Goal: Transaction & Acquisition: Purchase product/service

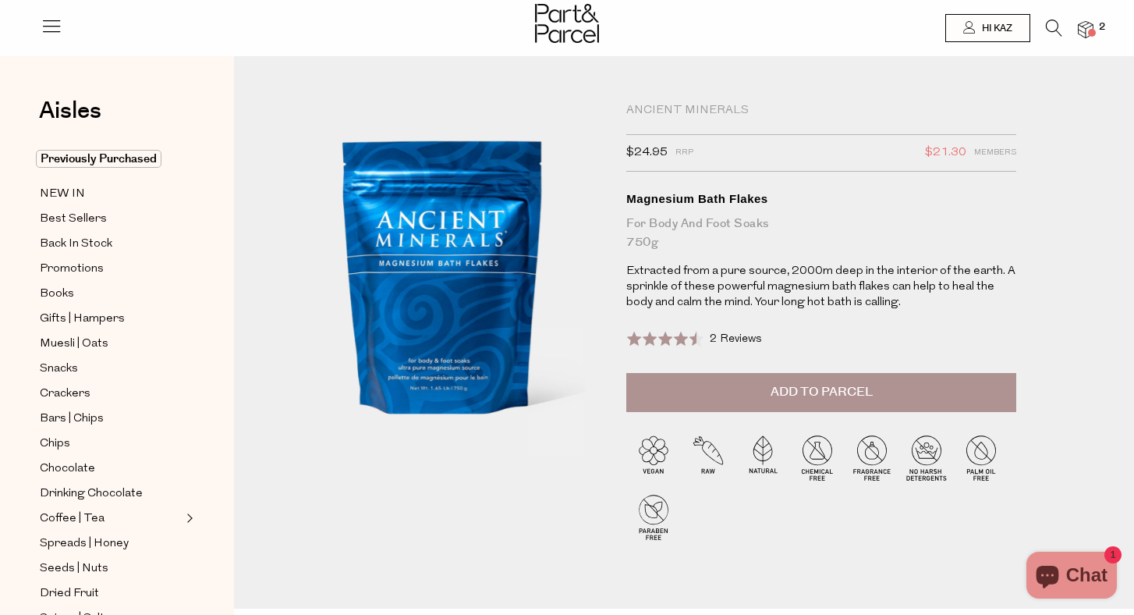
click at [1083, 24] on img at bounding box center [1086, 30] width 16 height 18
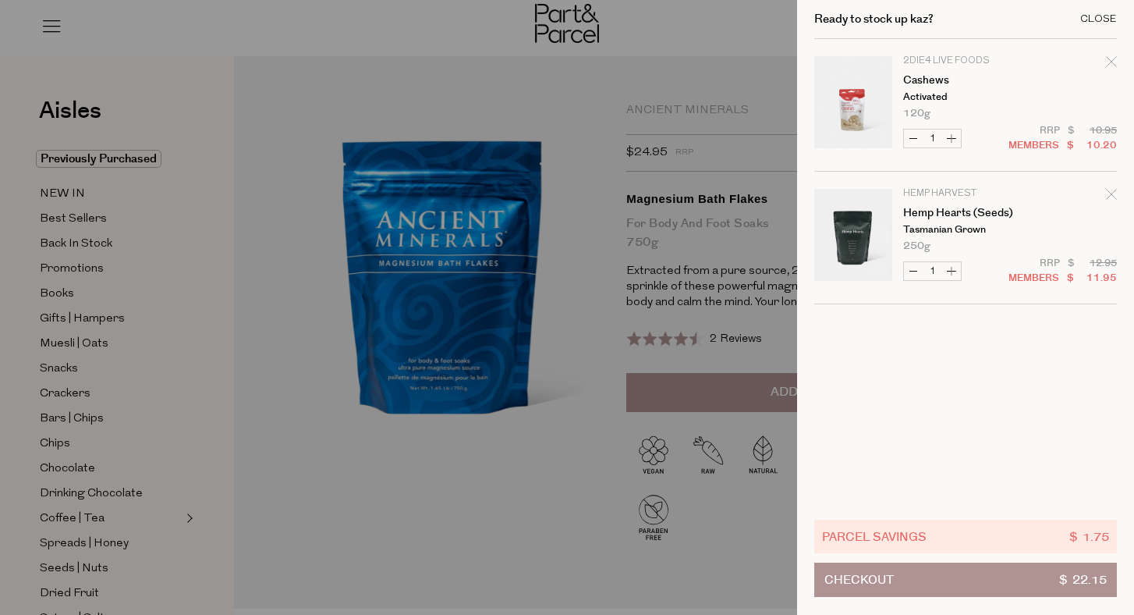
click at [1104, 23] on div "Close" at bounding box center [1098, 19] width 37 height 10
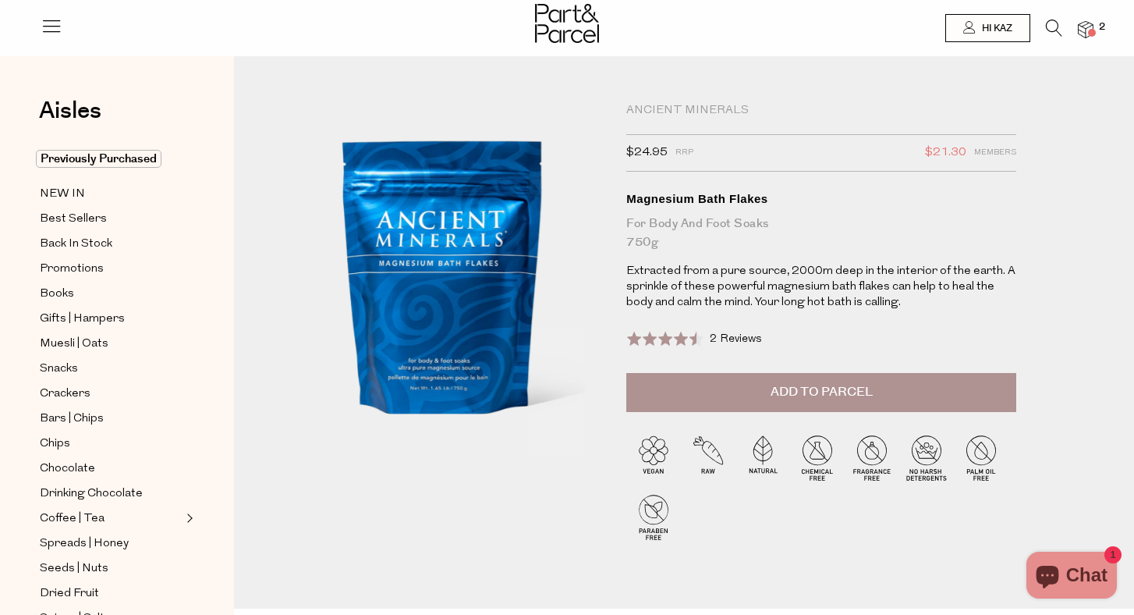
click at [1051, 25] on icon at bounding box center [1054, 27] width 16 height 17
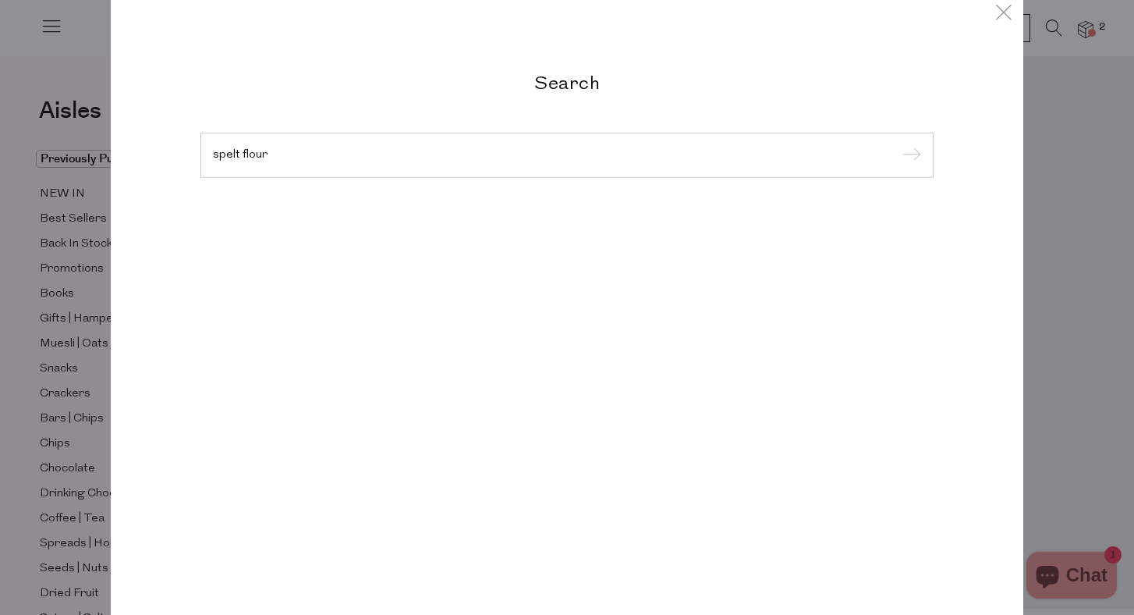
type input "spelt flour"
click at [909, 156] on input "submit" at bounding box center [909, 155] width 23 height 23
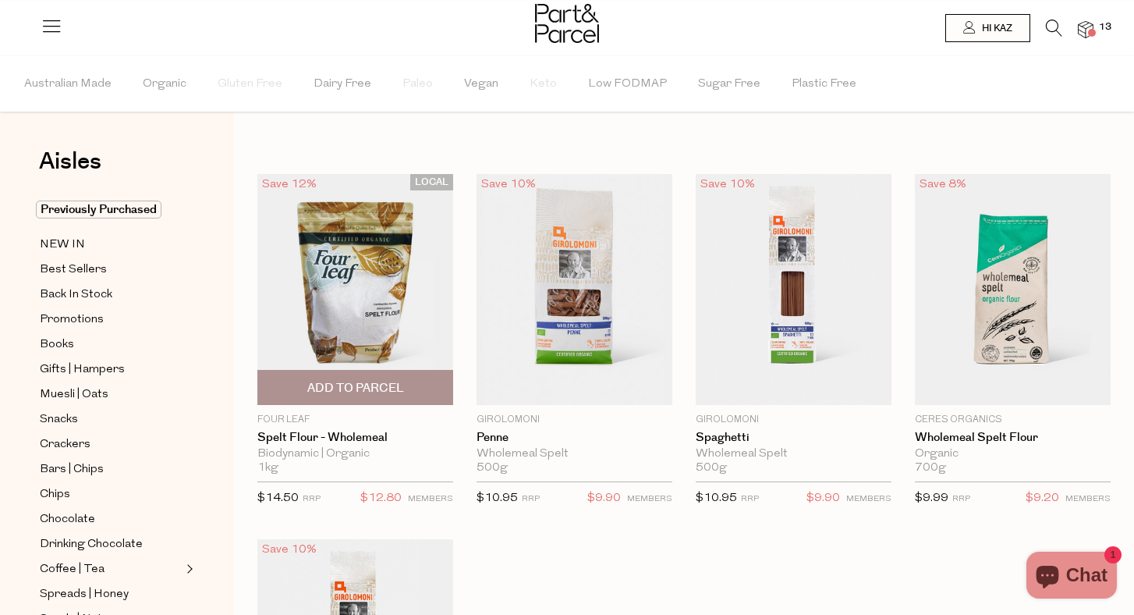
click at [369, 382] on span "Add To Parcel" at bounding box center [355, 388] width 97 height 16
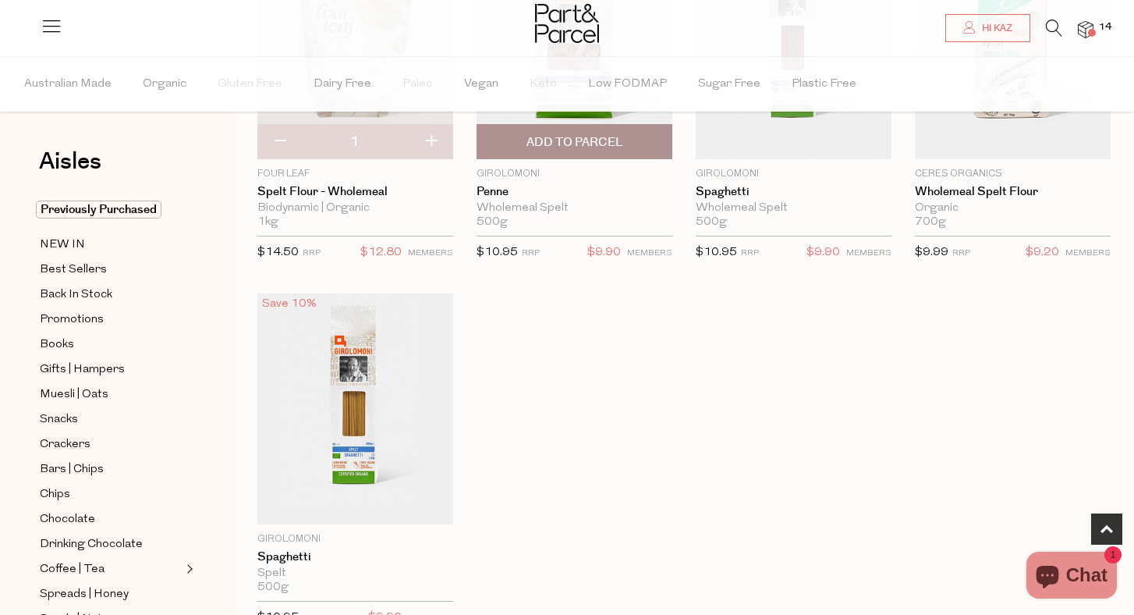
scroll to position [264, 0]
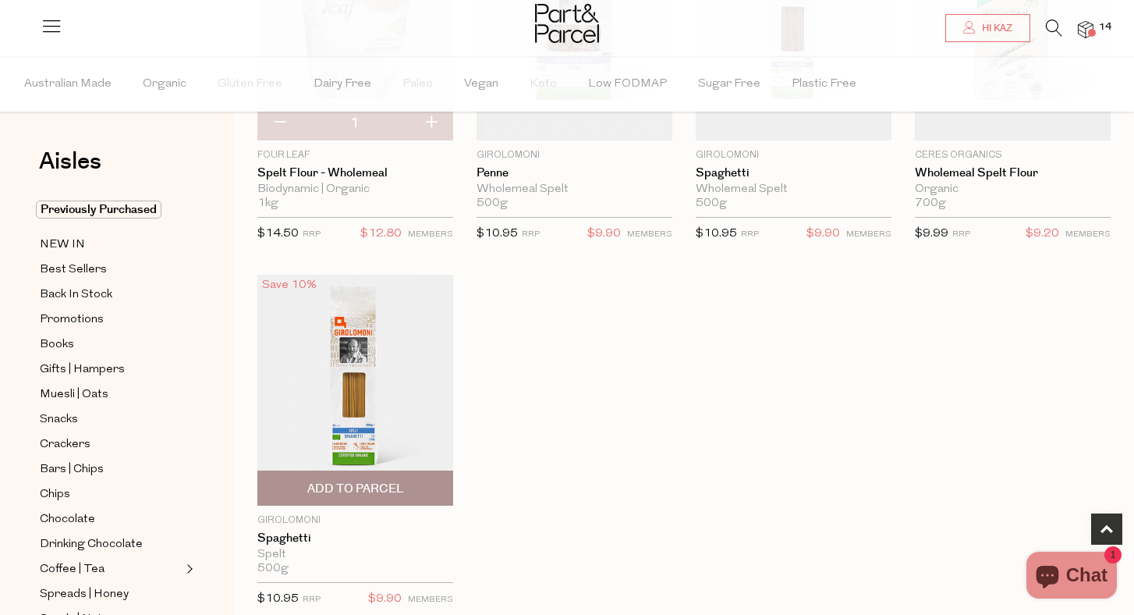
click at [378, 487] on span "Add To Parcel" at bounding box center [355, 488] width 97 height 16
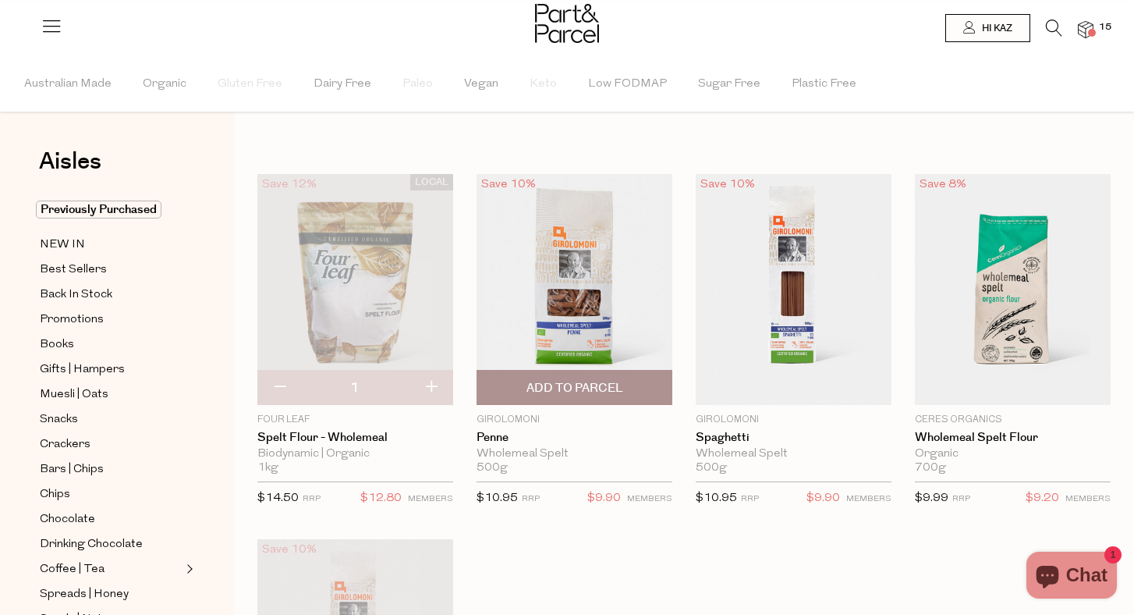
scroll to position [0, 0]
click at [1054, 29] on icon at bounding box center [1054, 27] width 16 height 17
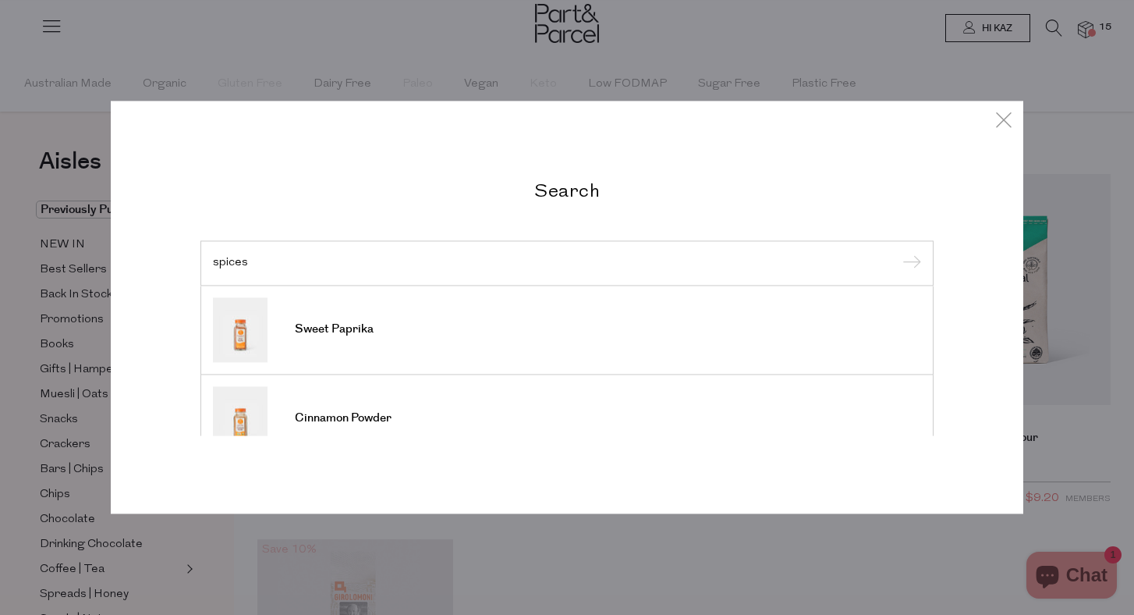
type input "spices"
click at [909, 256] on input "submit" at bounding box center [909, 263] width 23 height 23
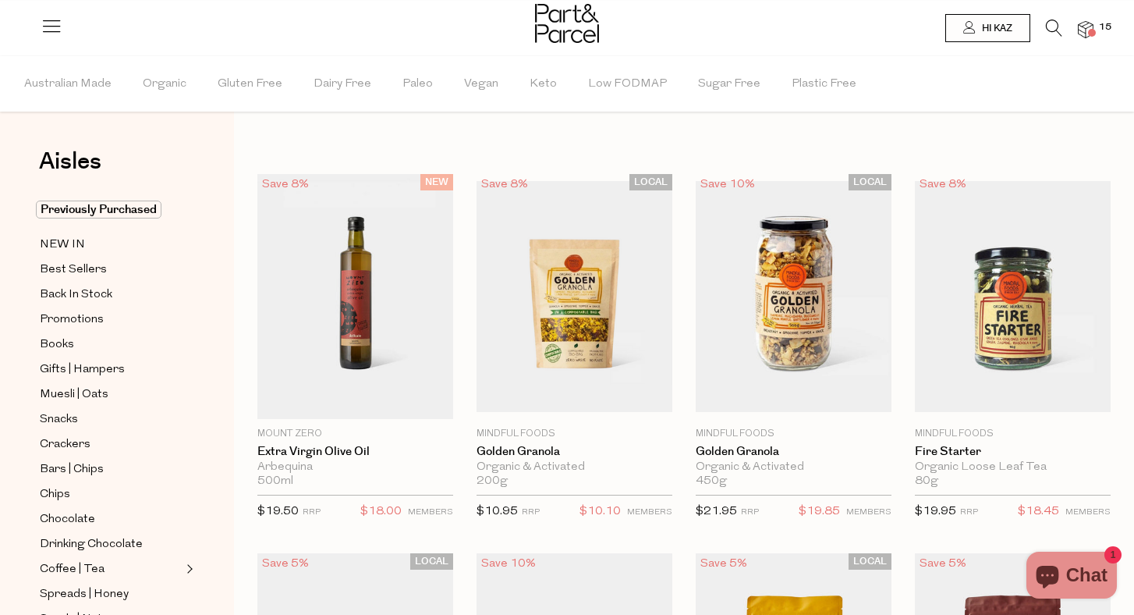
click at [1059, 30] on icon at bounding box center [1054, 27] width 16 height 17
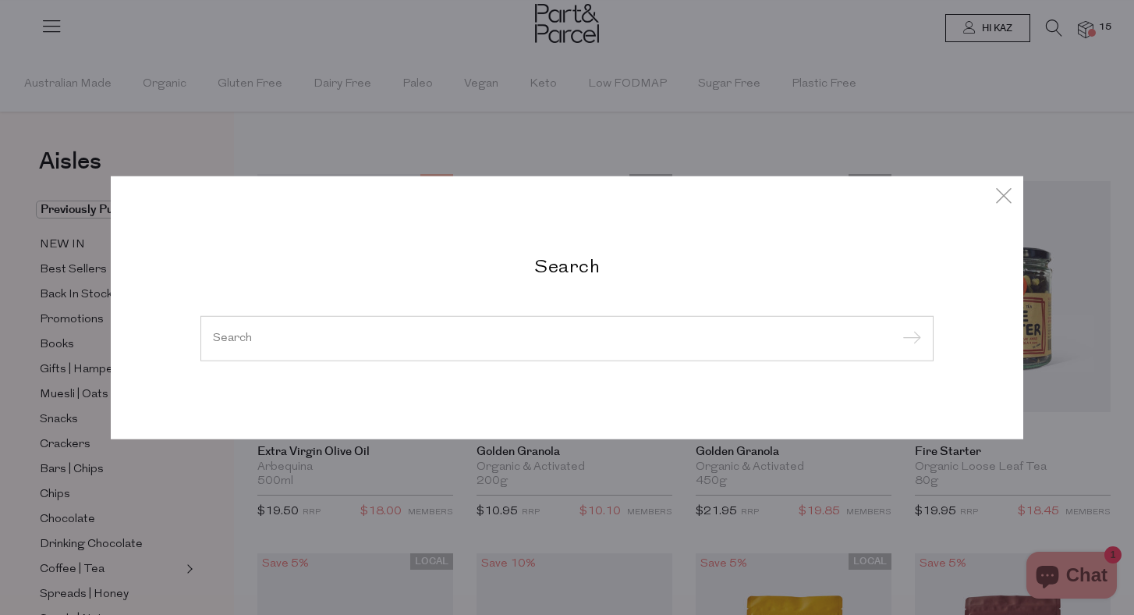
type input "t"
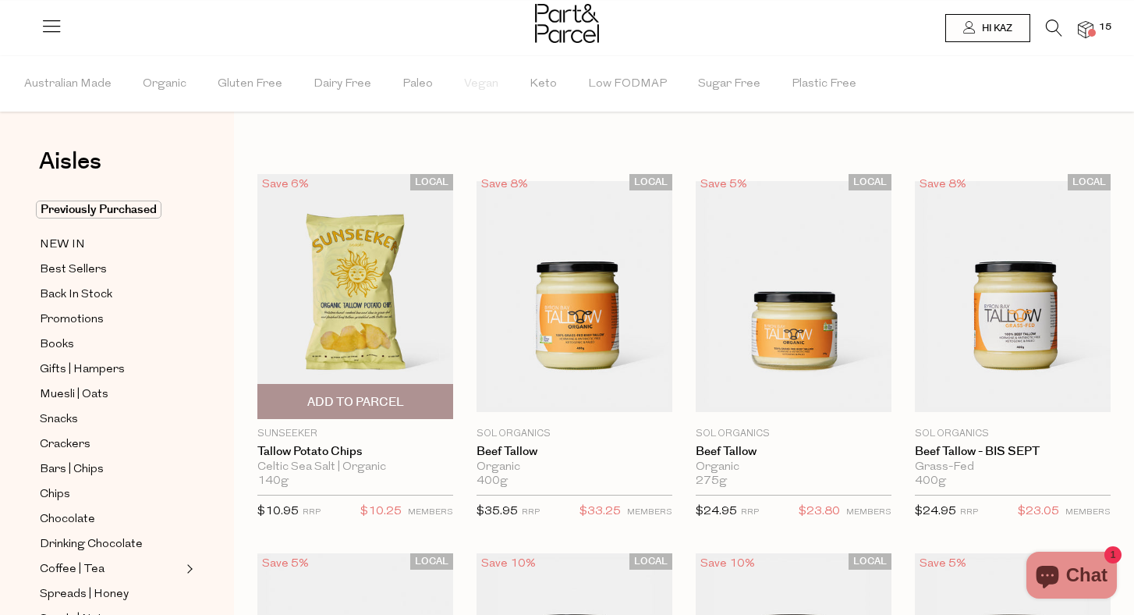
click at [355, 397] on span "Add To Parcel" at bounding box center [355, 402] width 97 height 16
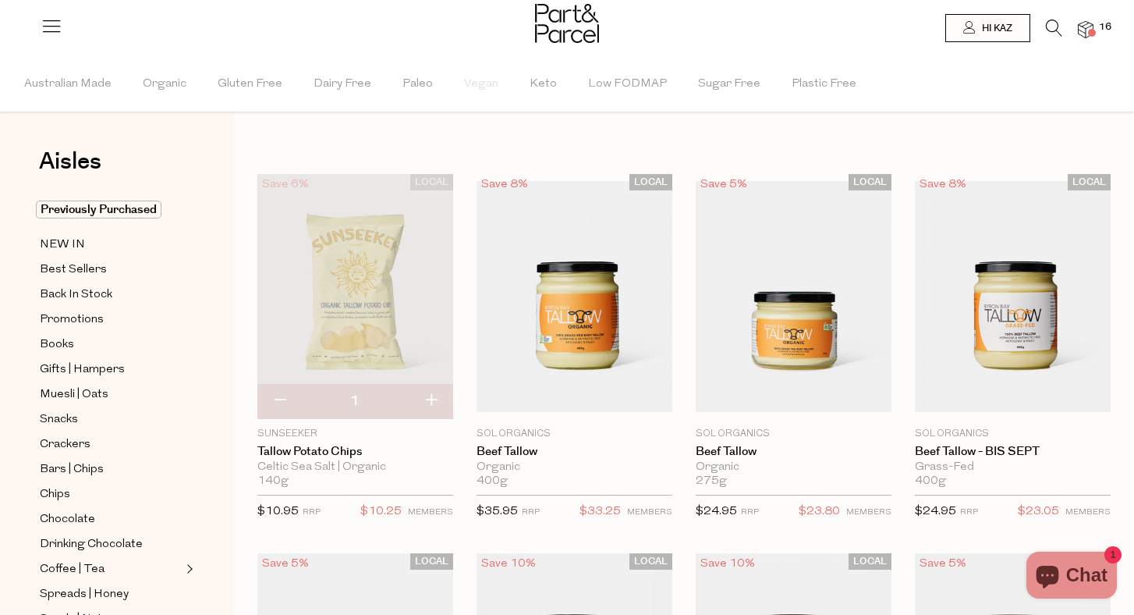
click at [1051, 30] on icon at bounding box center [1054, 27] width 16 height 17
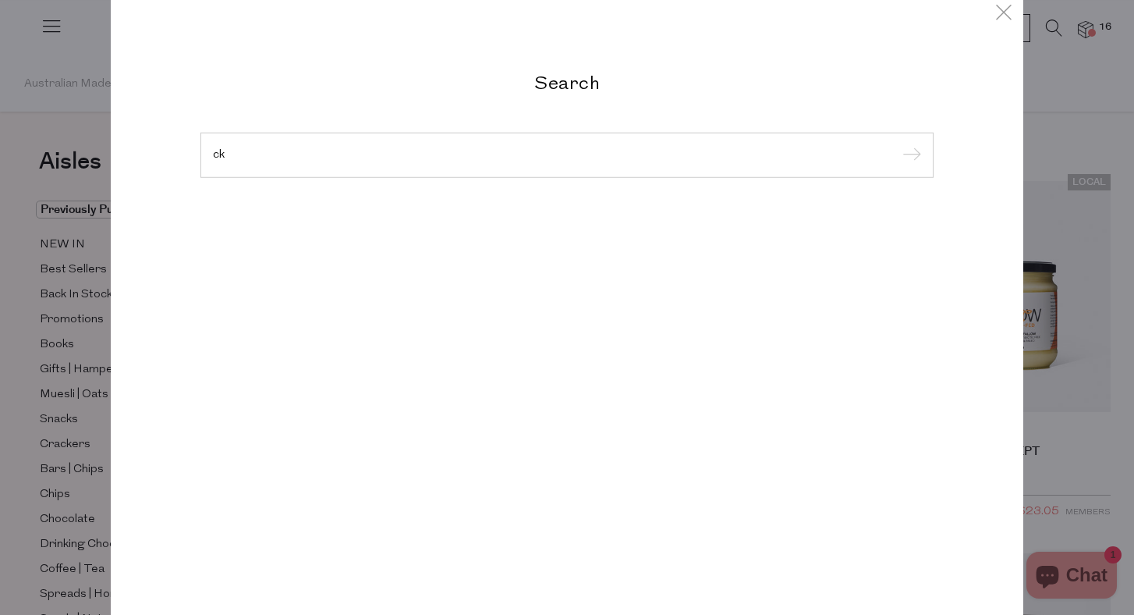
type input "c"
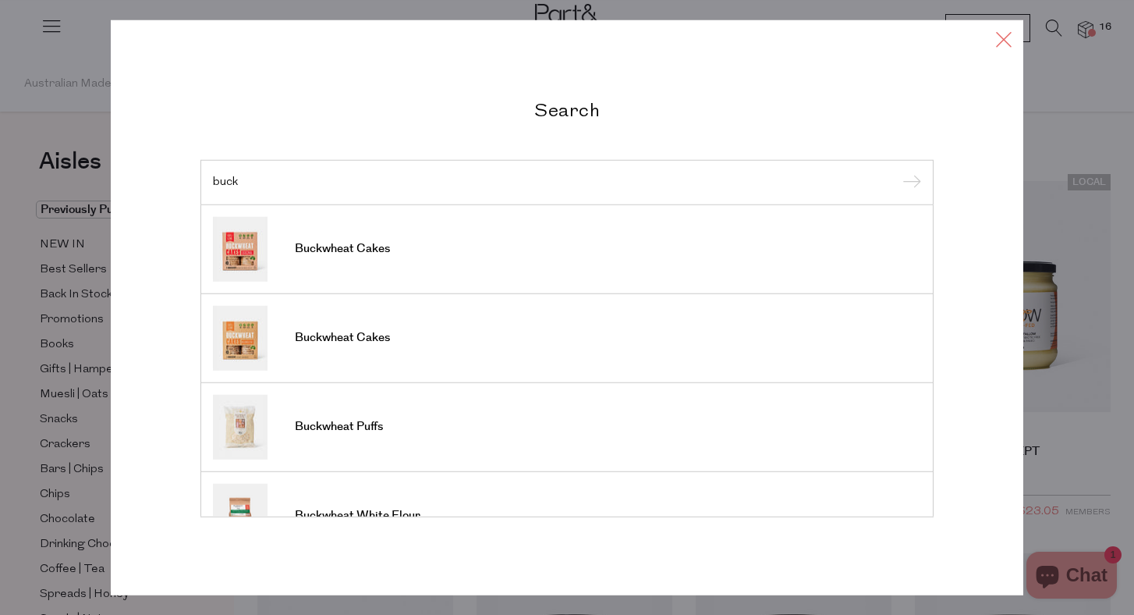
click at [1000, 40] on icon at bounding box center [1003, 39] width 23 height 23
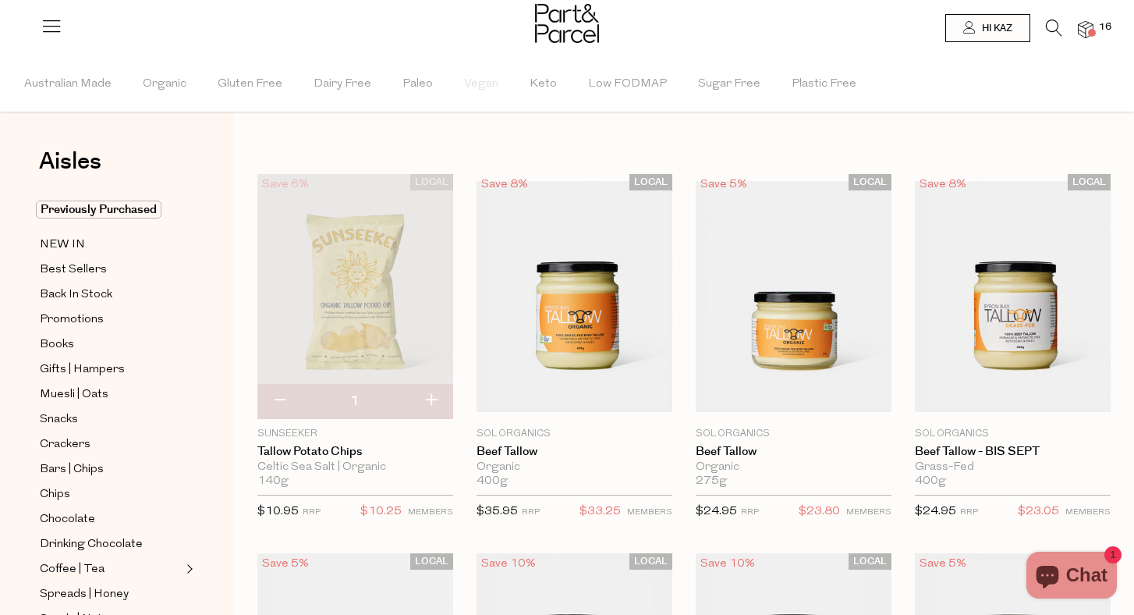
click at [1051, 27] on icon at bounding box center [1054, 27] width 16 height 17
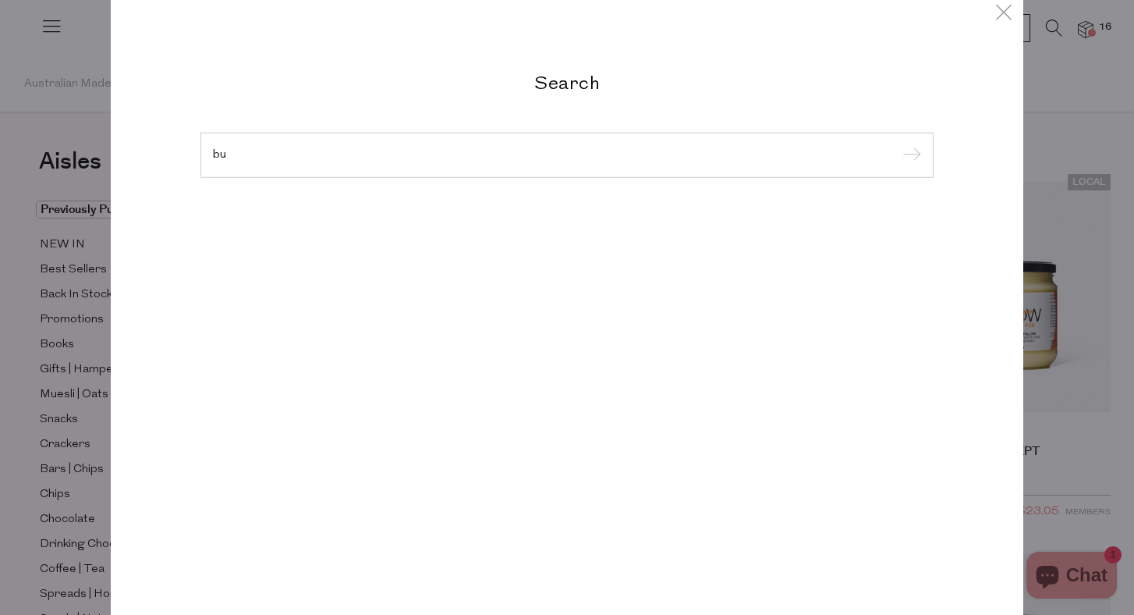
type input "b"
type input "good bones"
click at [909, 156] on input "submit" at bounding box center [909, 155] width 23 height 23
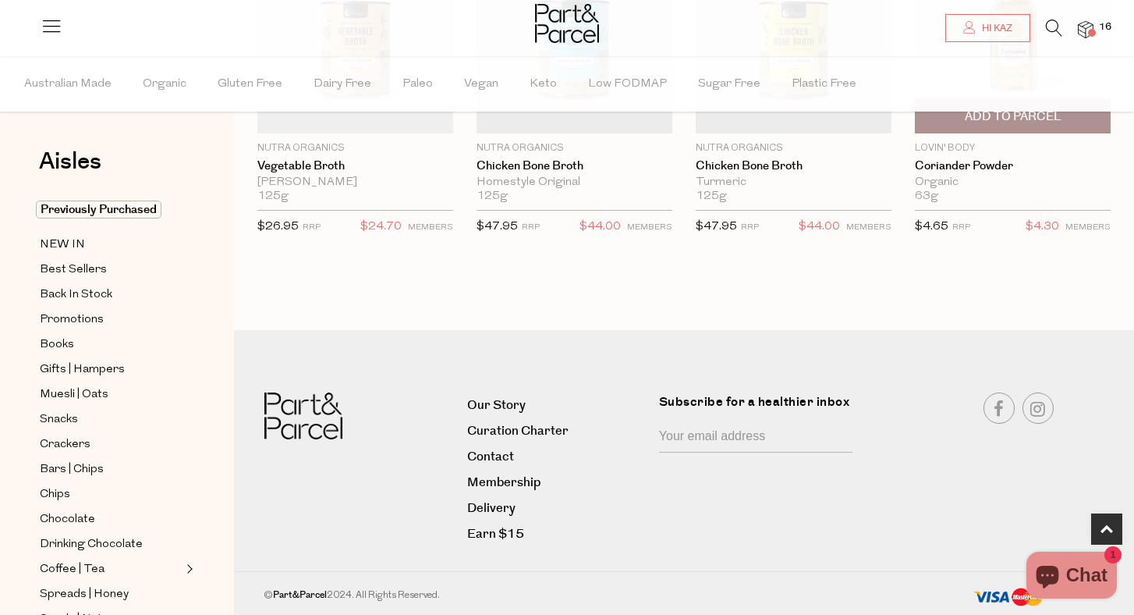
scroll to position [635, 0]
click at [1046, 24] on icon at bounding box center [1054, 27] width 16 height 17
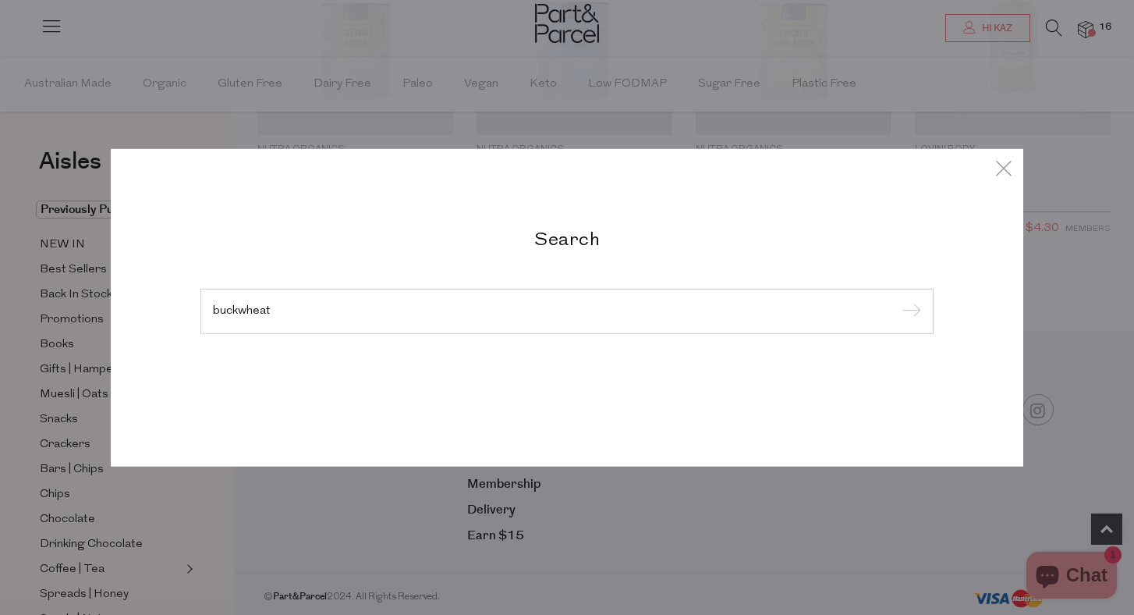
type input "buckwheat"
click at [909, 312] on input "submit" at bounding box center [909, 311] width 23 height 23
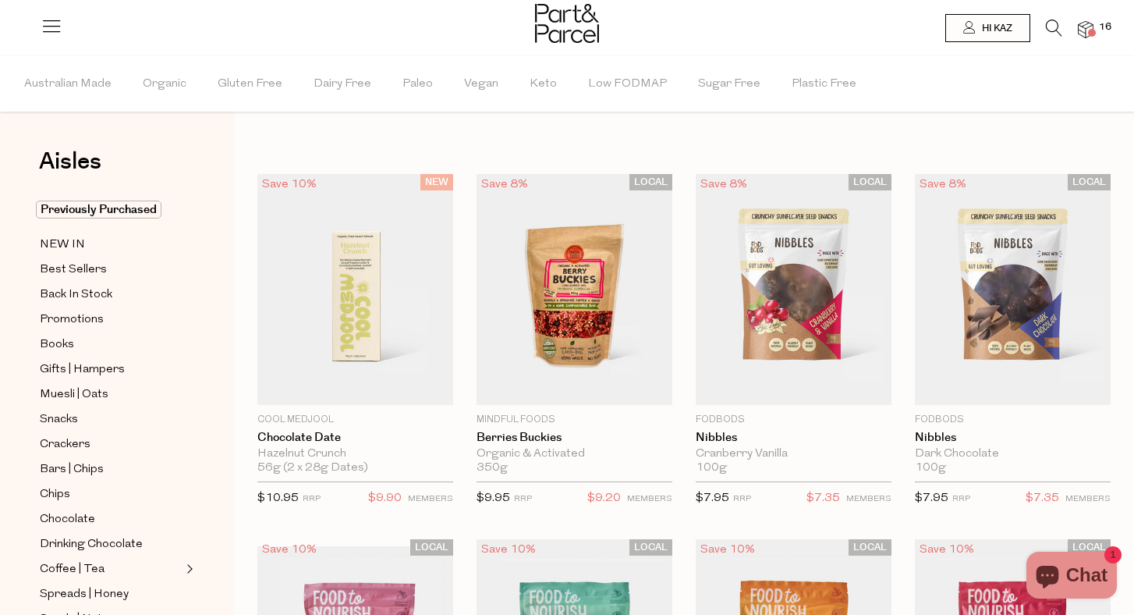
click at [1054, 19] on div at bounding box center [567, 25] width 1134 height 51
click at [1051, 23] on icon at bounding box center [1054, 27] width 16 height 17
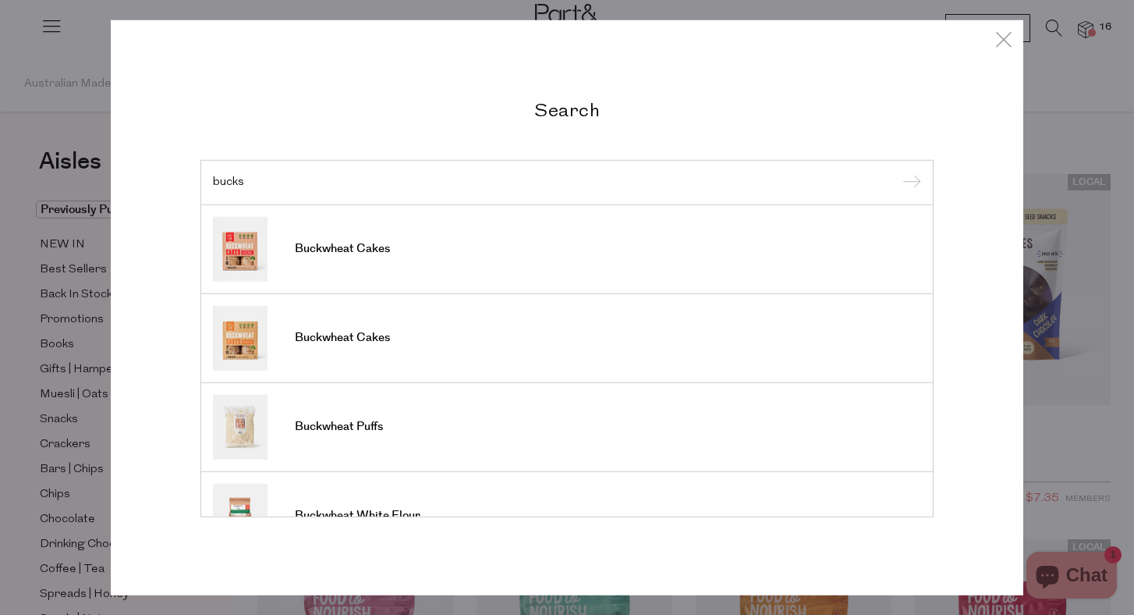
type input "bucks"
drag, startPoint x: 242, startPoint y: 311, endPoint x: 246, endPoint y: 349, distance: 37.7
click at [246, 349] on img at bounding box center [240, 337] width 55 height 65
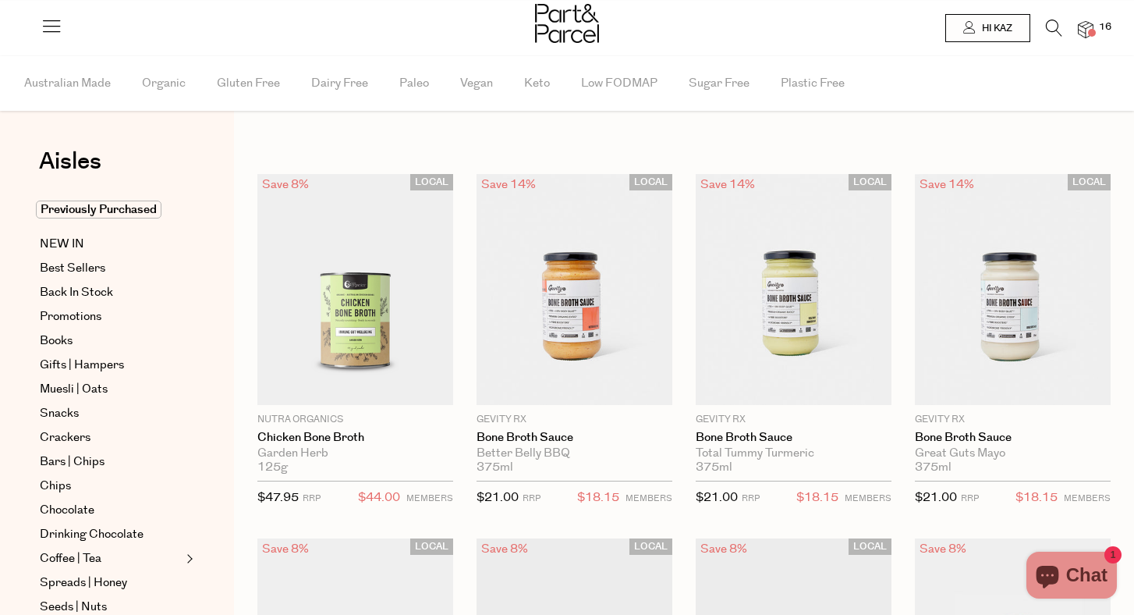
click at [1057, 28] on icon at bounding box center [1054, 27] width 16 height 17
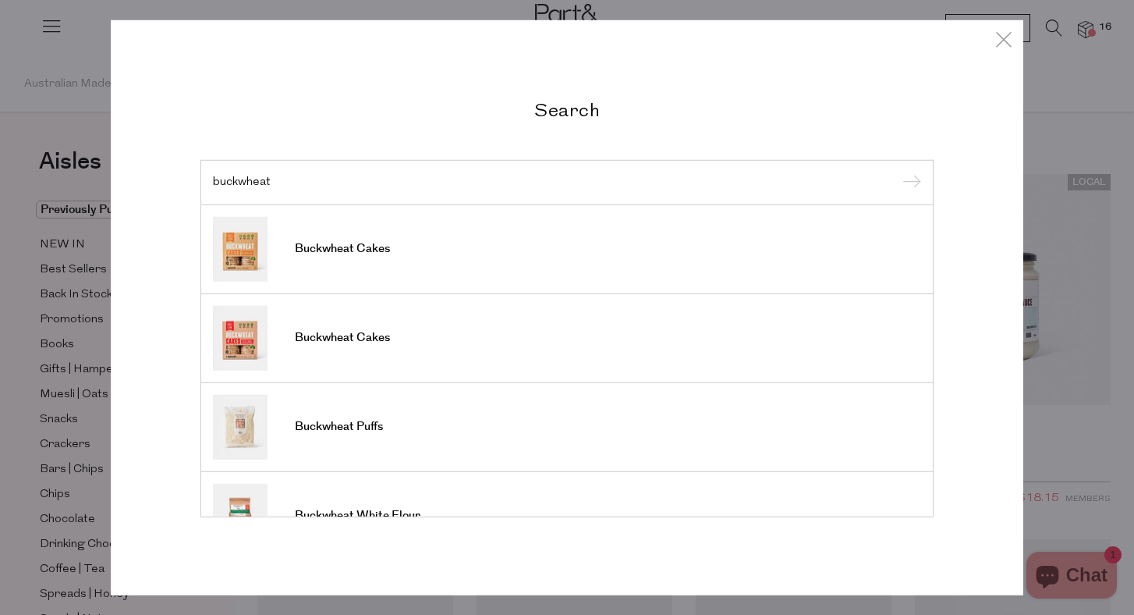
type input "buckwheat"
click at [909, 183] on input "submit" at bounding box center [909, 183] width 23 height 23
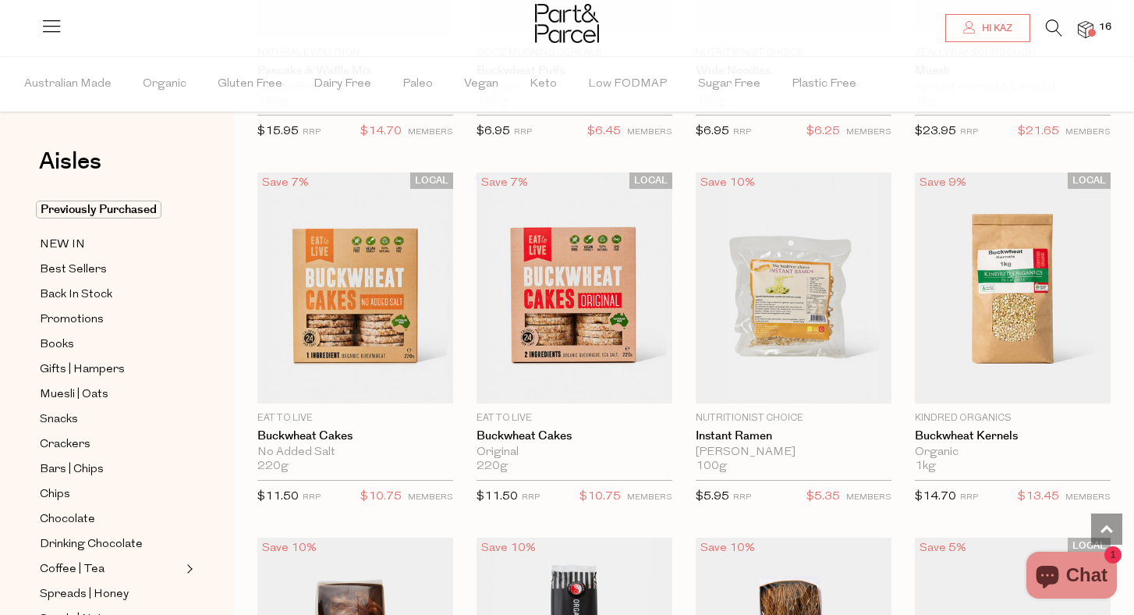
scroll to position [1489, 0]
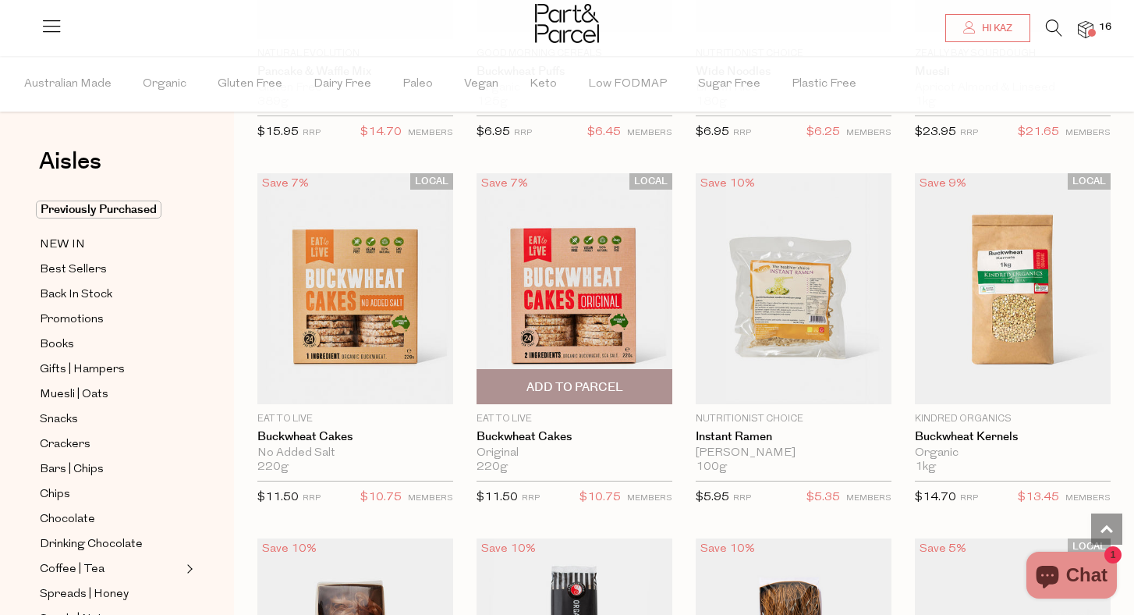
click at [597, 384] on span "Add To Parcel" at bounding box center [574, 387] width 97 height 16
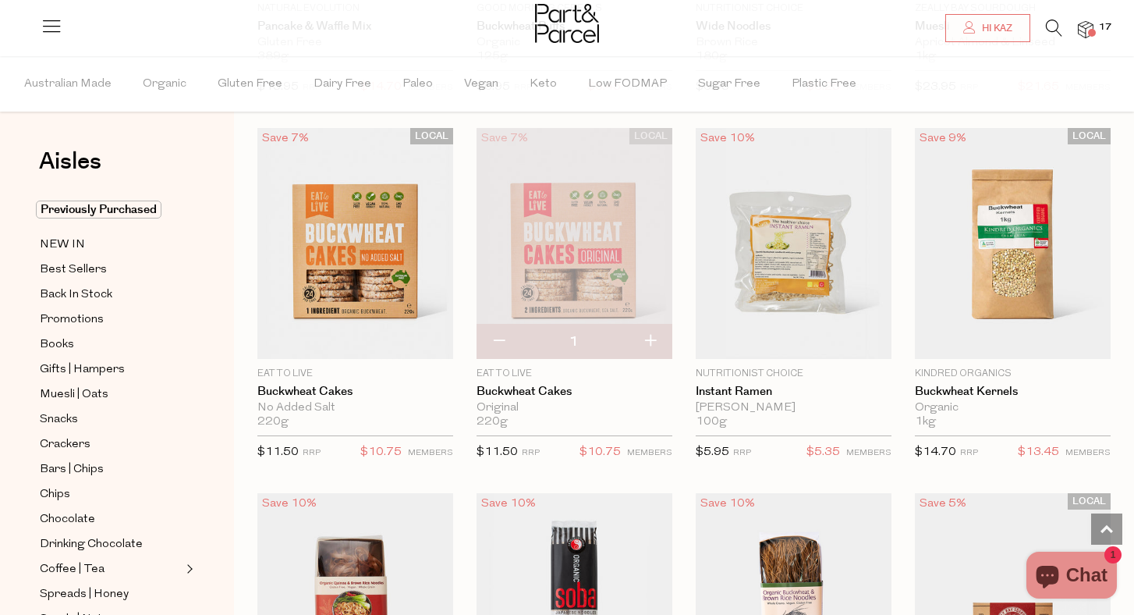
scroll to position [1529, 0]
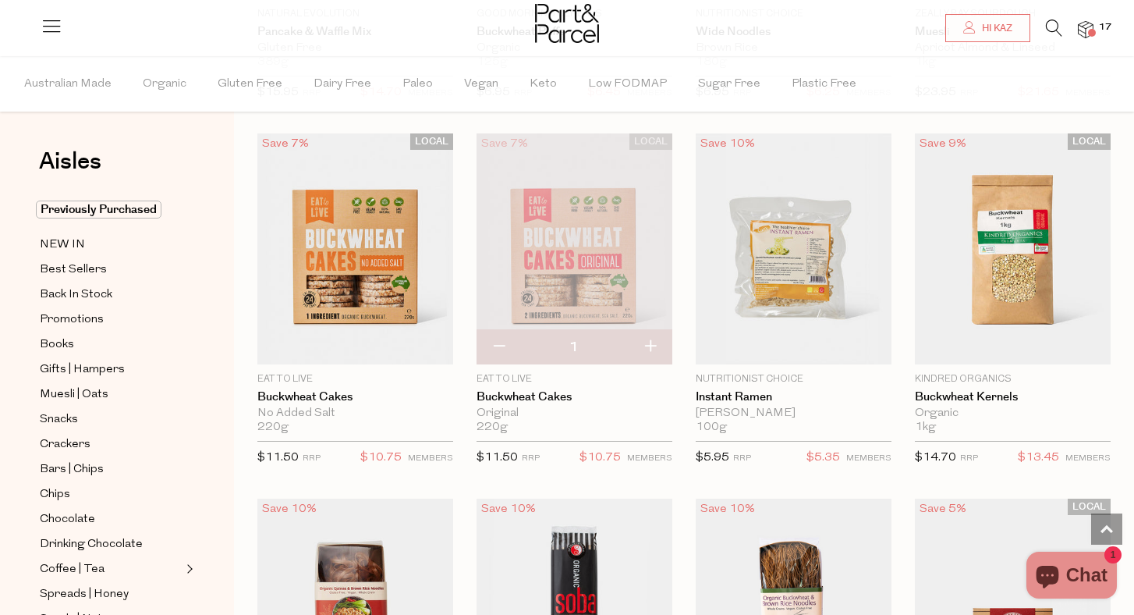
click at [1046, 30] on icon at bounding box center [1054, 27] width 16 height 17
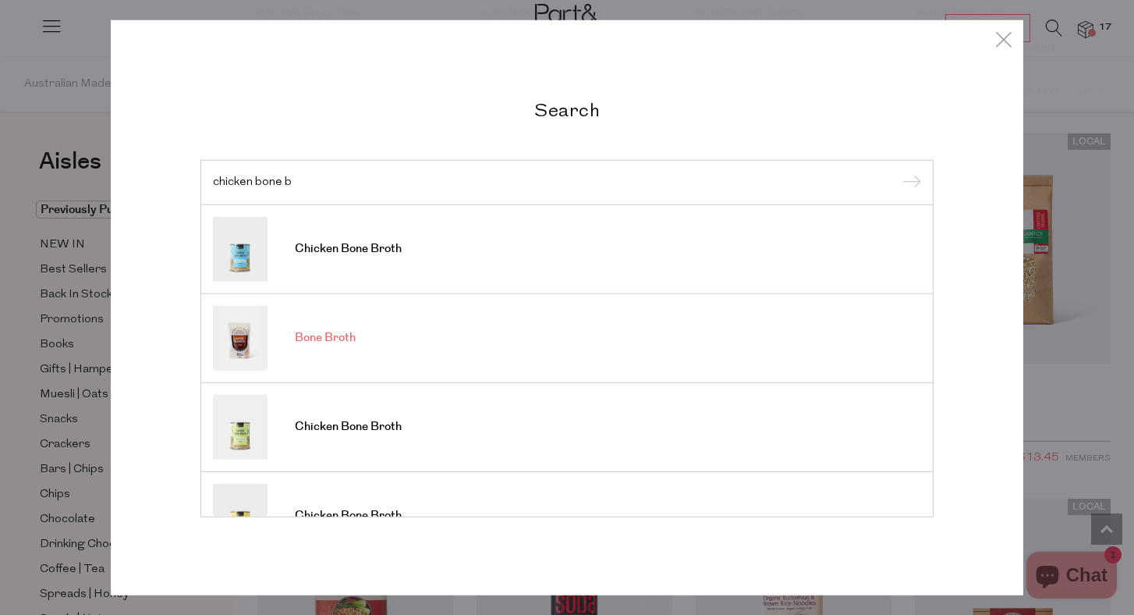
type input "chicken bone b"
click at [246, 345] on img at bounding box center [240, 337] width 55 height 65
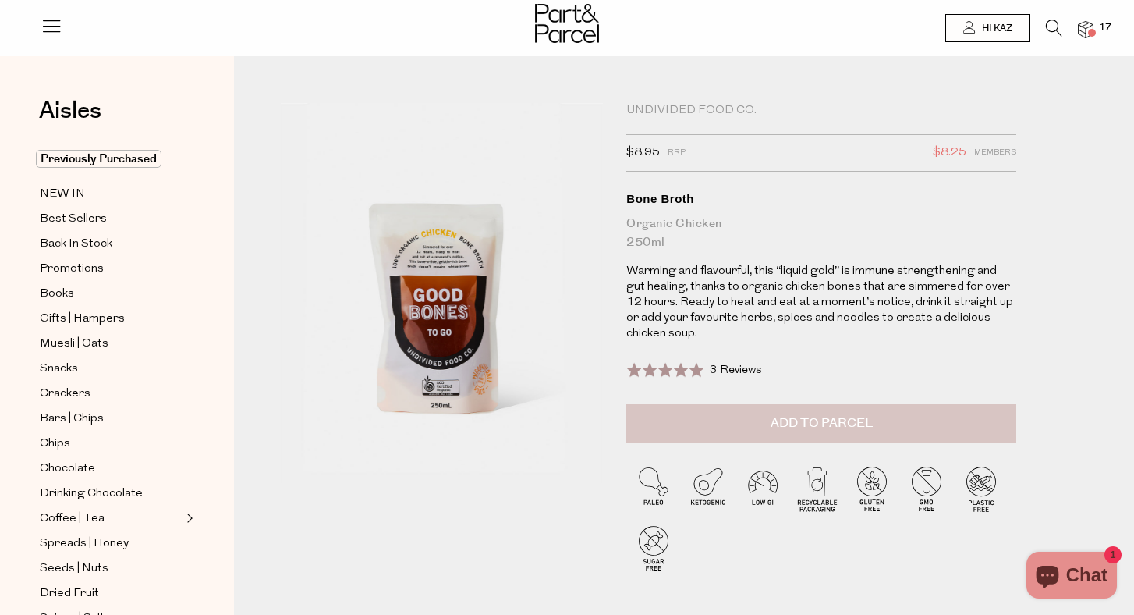
click at [829, 420] on span "Add to Parcel" at bounding box center [822, 423] width 102 height 18
click at [1088, 31] on span at bounding box center [1092, 33] width 8 height 8
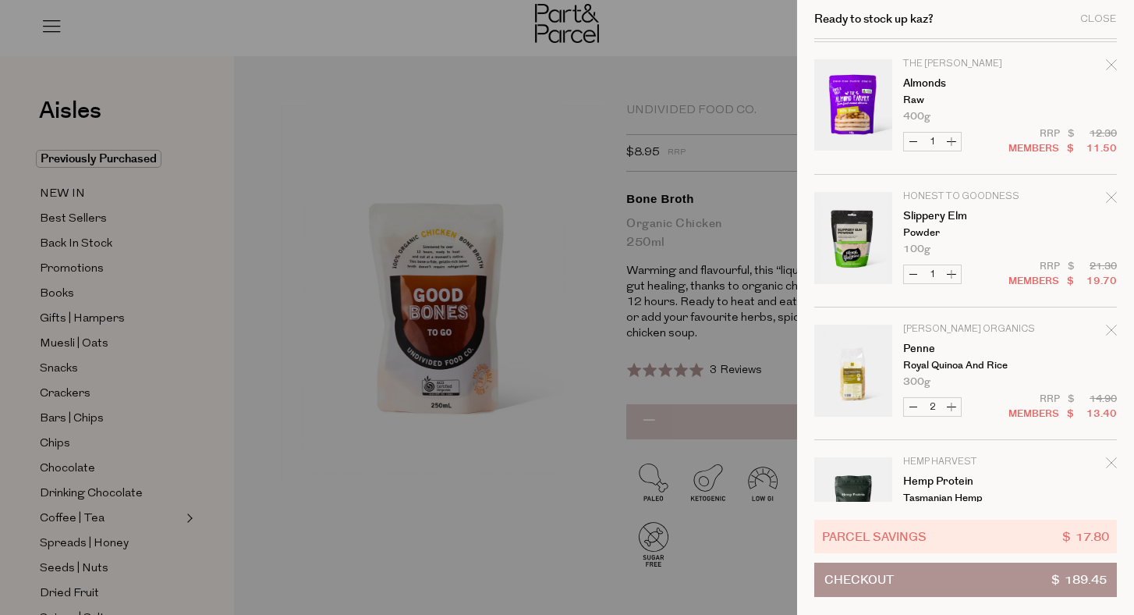
scroll to position [1060, 0]
click at [911, 136] on button "Decrease Almonds" at bounding box center [913, 139] width 19 height 18
type input "0"
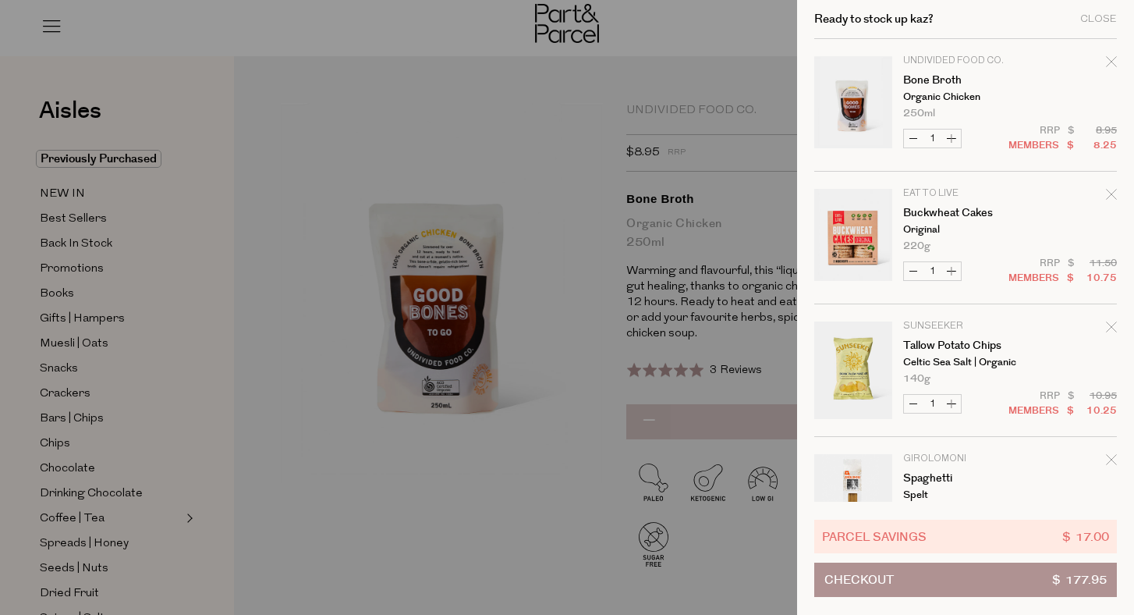
scroll to position [0, 0]
